Goal: Transaction & Acquisition: Purchase product/service

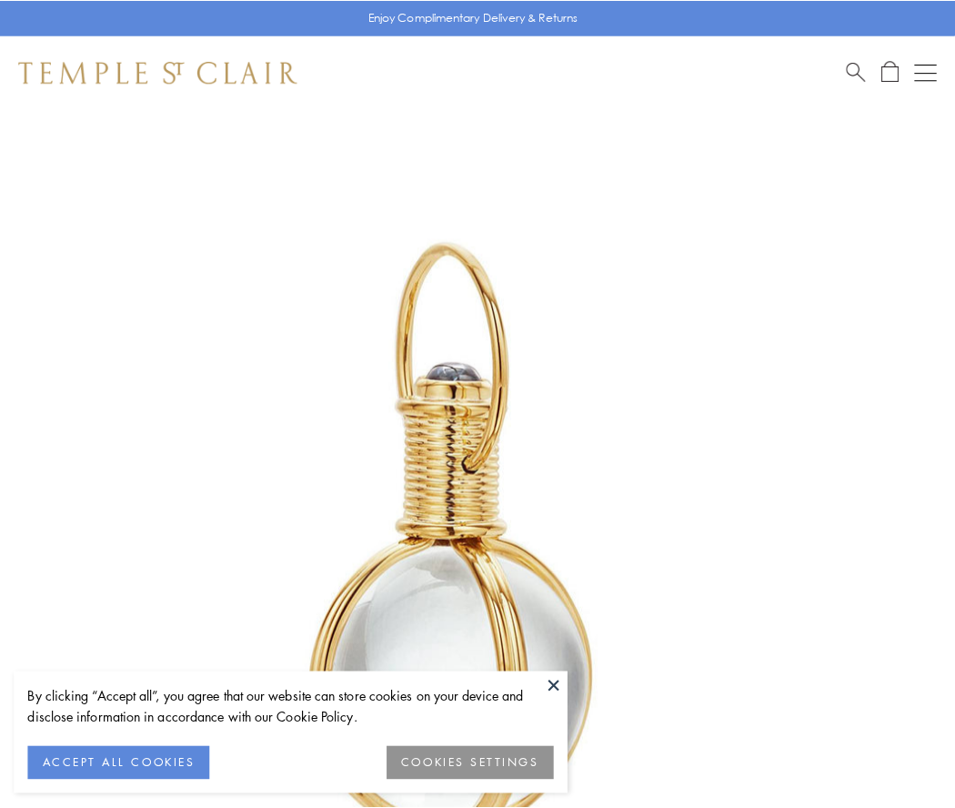
scroll to position [475, 0]
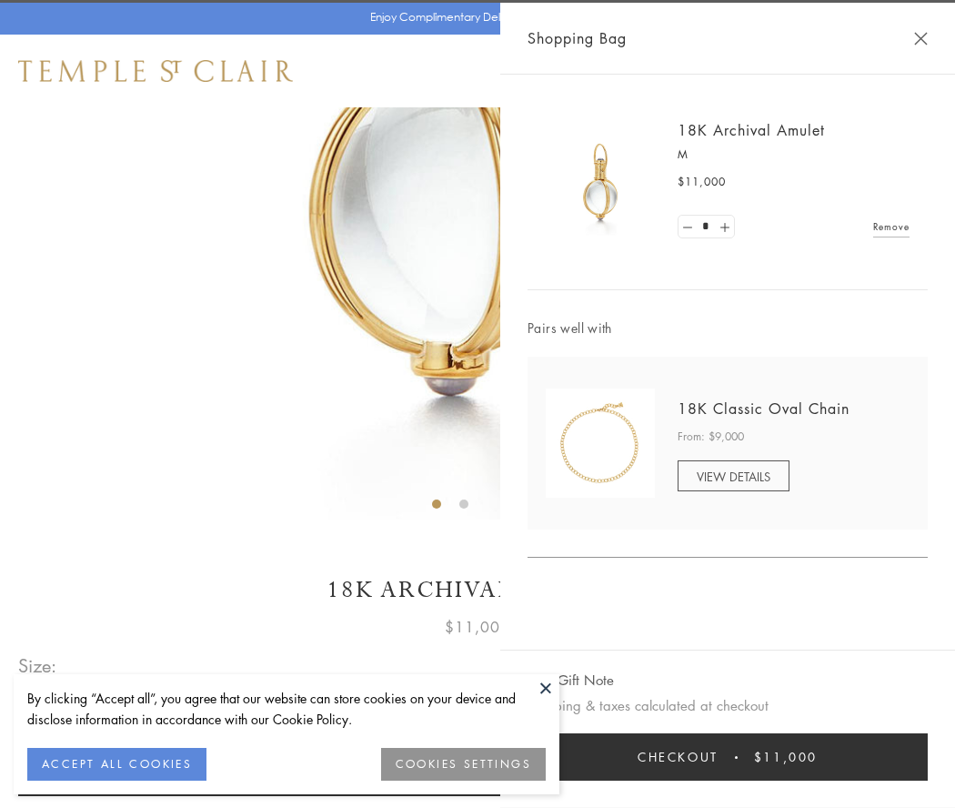
click at [728, 757] on button "Checkout $11,000" at bounding box center [728, 756] width 400 height 47
